Goal: Check status: Check status

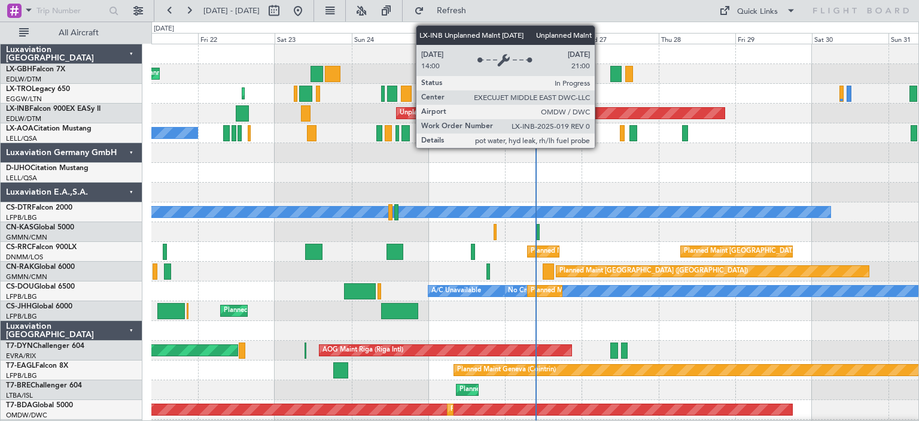
click at [600, 112] on div "Unplanned Maint [GEOGRAPHIC_DATA] (Al Maktoum Intl)" at bounding box center [561, 113] width 329 height 11
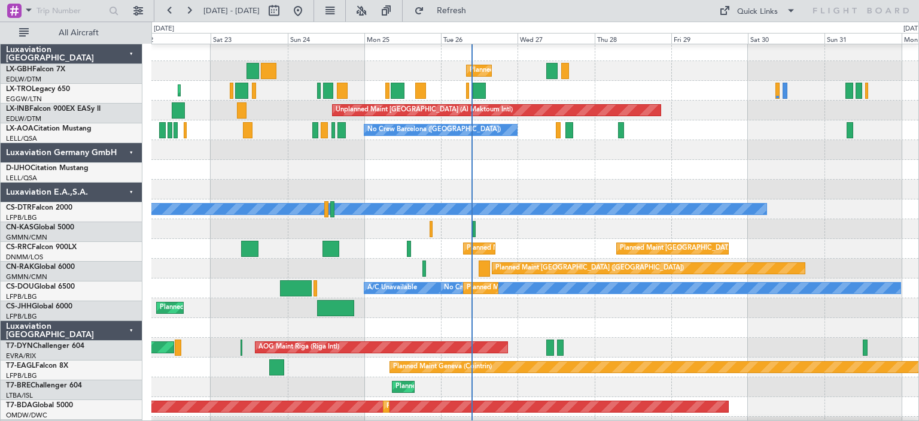
scroll to position [2, 0]
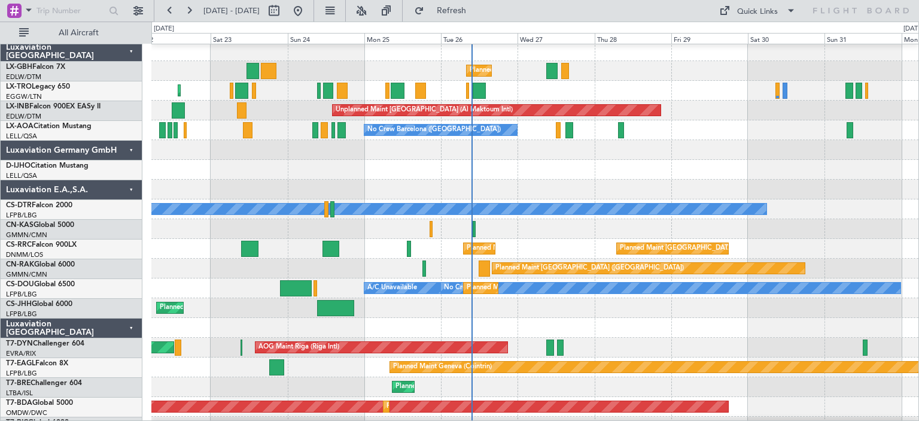
click at [630, 169] on div at bounding box center [534, 170] width 767 height 20
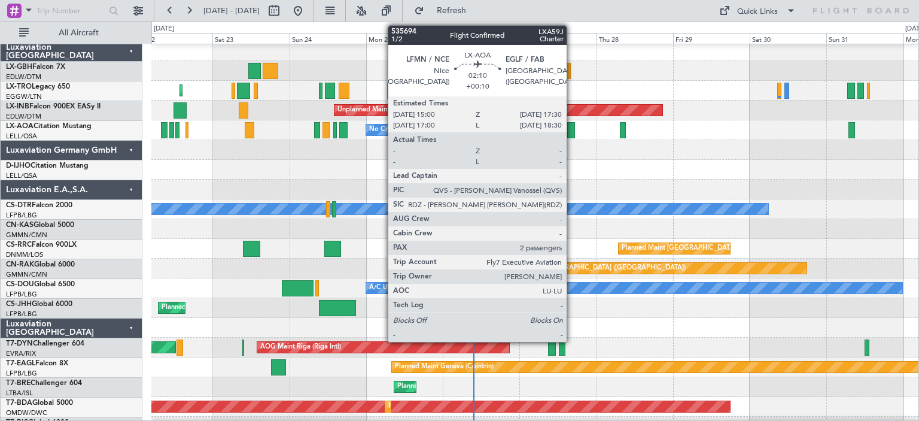
click at [572, 128] on div at bounding box center [571, 130] width 8 height 16
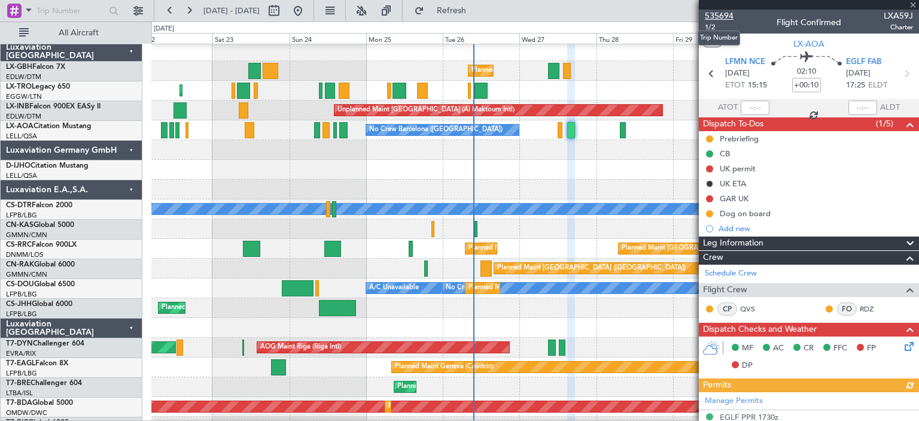
click at [721, 17] on span "535694" at bounding box center [719, 16] width 29 height 13
click at [913, 4] on span at bounding box center [913, 5] width 12 height 11
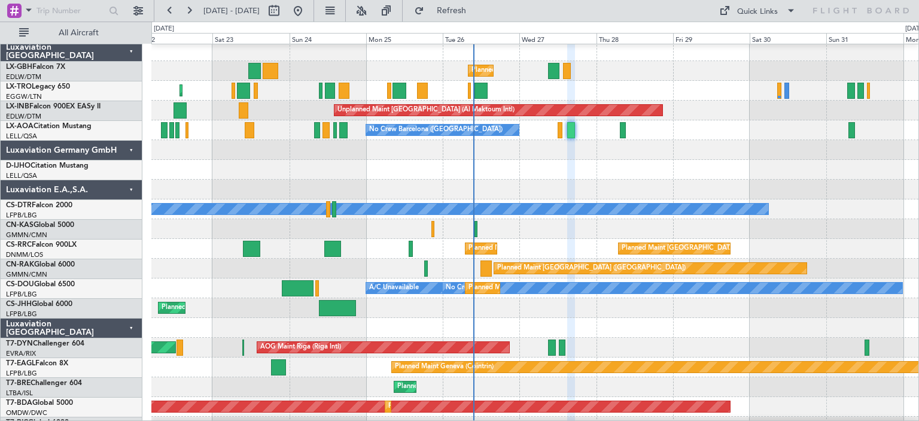
type input "0"
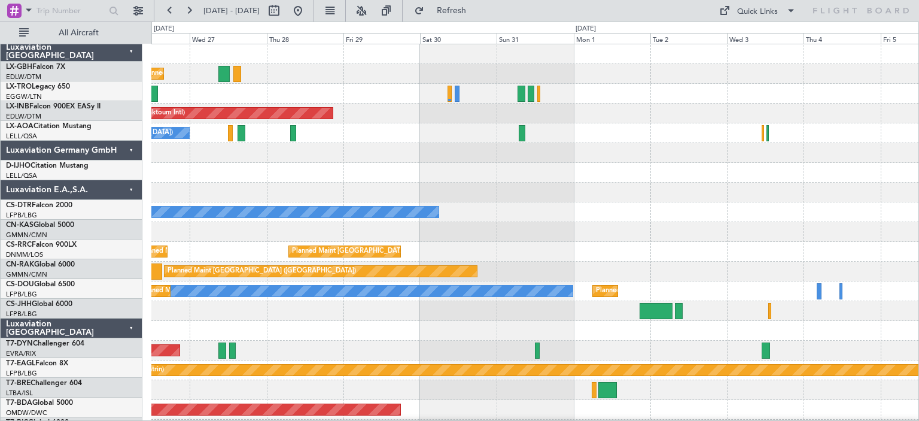
scroll to position [0, 0]
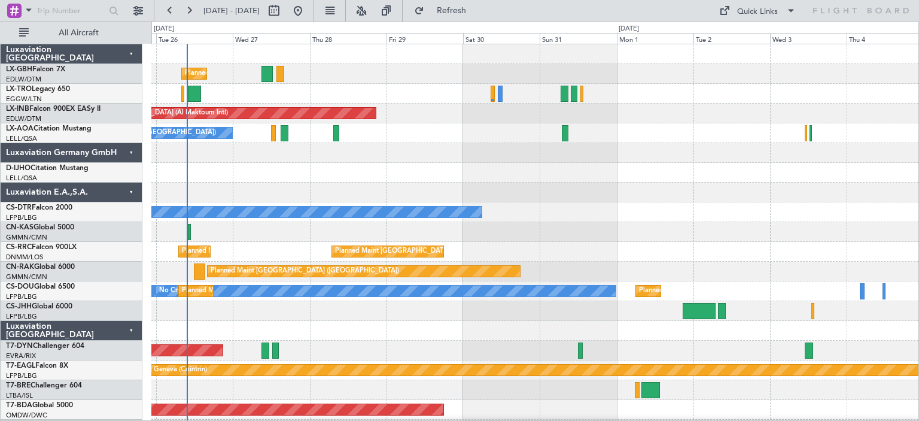
click at [474, 142] on div "No Crew Barcelona ([GEOGRAPHIC_DATA])" at bounding box center [534, 133] width 767 height 20
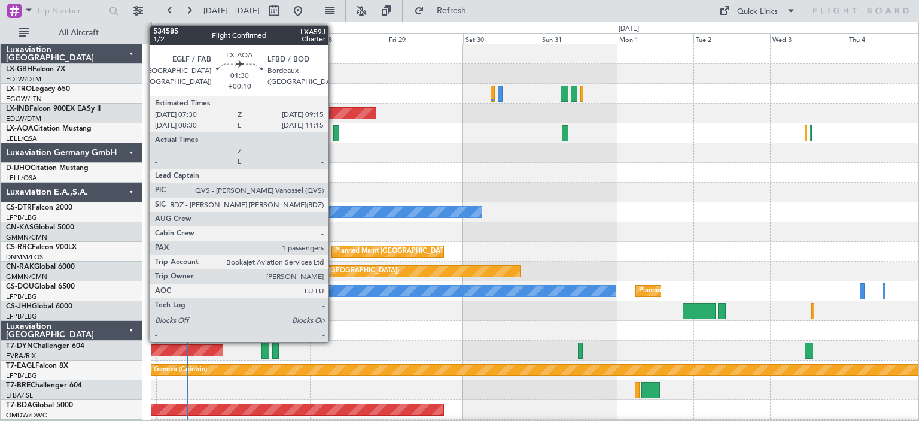
click at [334, 133] on div at bounding box center [336, 133] width 6 height 16
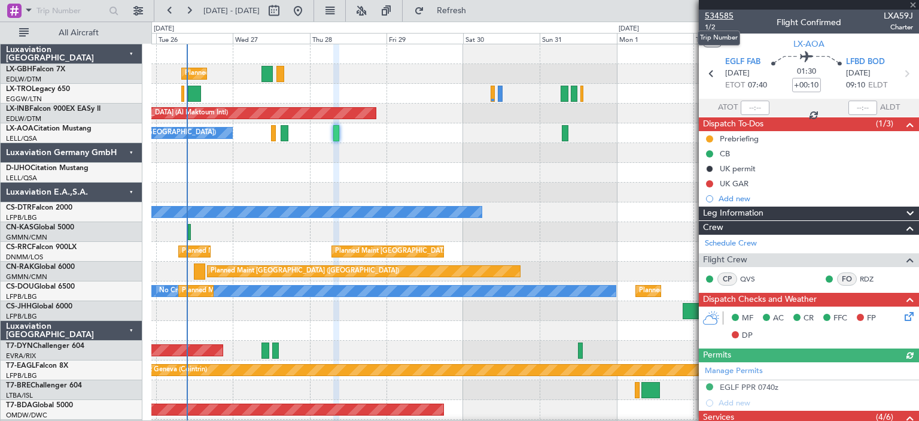
click at [718, 16] on span "534585" at bounding box center [719, 16] width 29 height 13
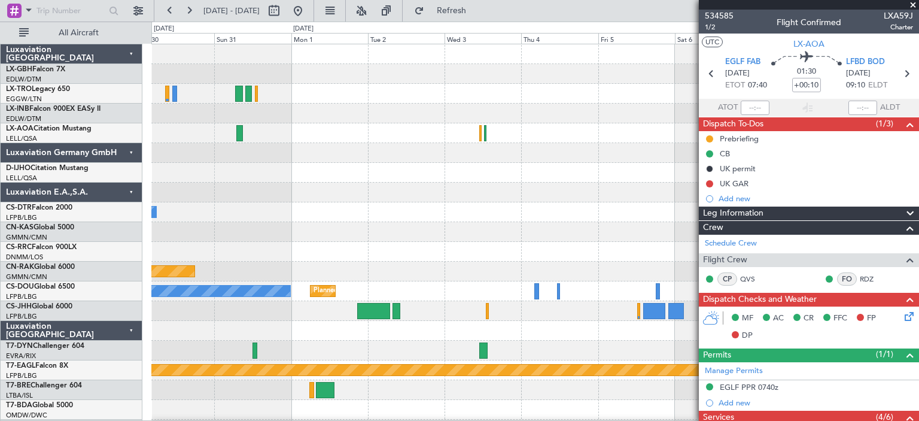
click at [306, 135] on div "No Crew Sabadell" at bounding box center [534, 133] width 767 height 20
click at [915, 4] on span at bounding box center [913, 5] width 12 height 11
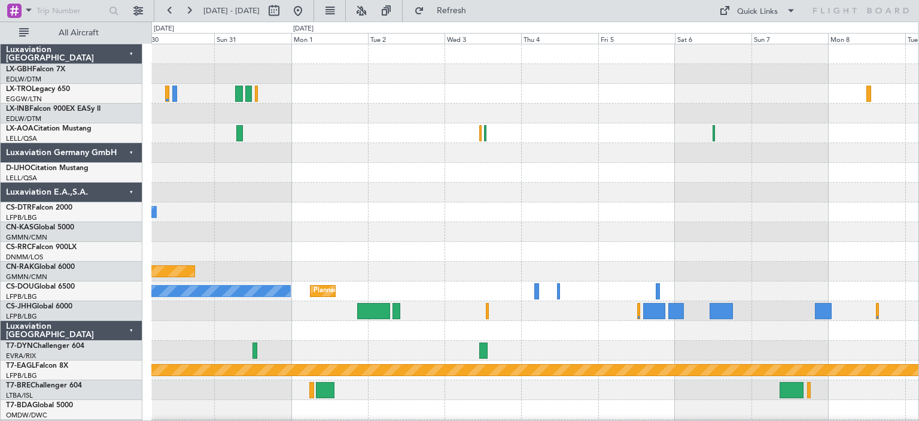
type input "0"
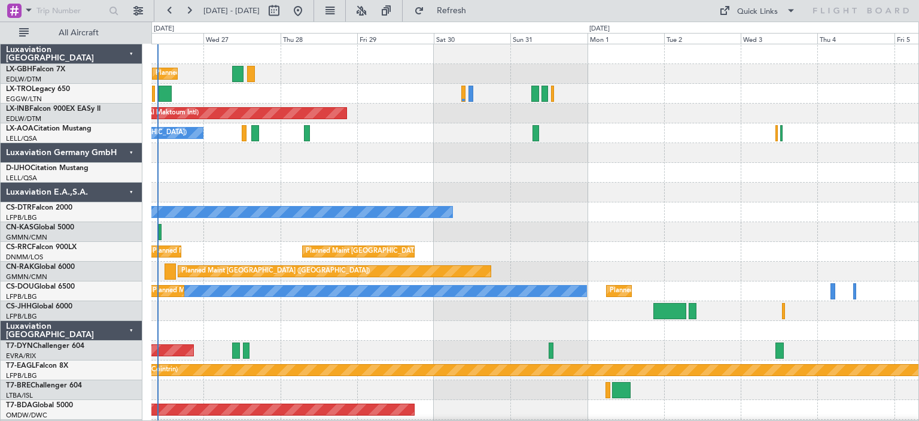
click at [684, 141] on div "No Crew Barcelona ([GEOGRAPHIC_DATA])" at bounding box center [534, 133] width 767 height 20
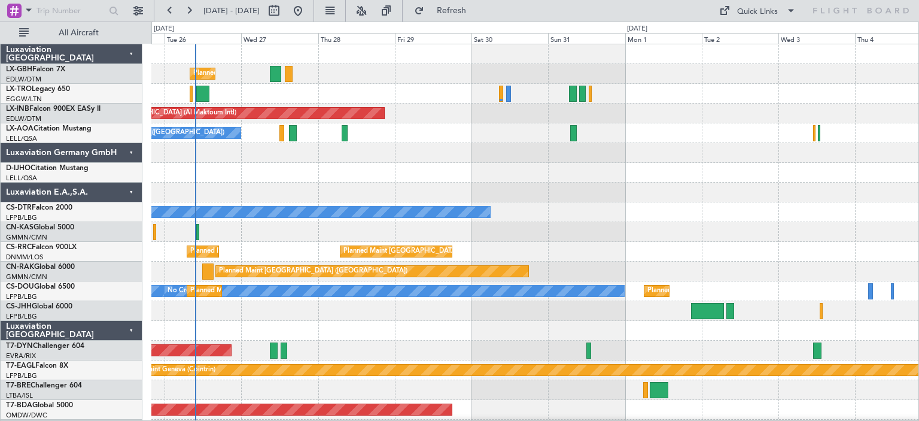
click at [129, 149] on div "Luxaviation Germany GmbH" at bounding box center [72, 153] width 142 height 20
